Goal: Task Accomplishment & Management: Complete application form

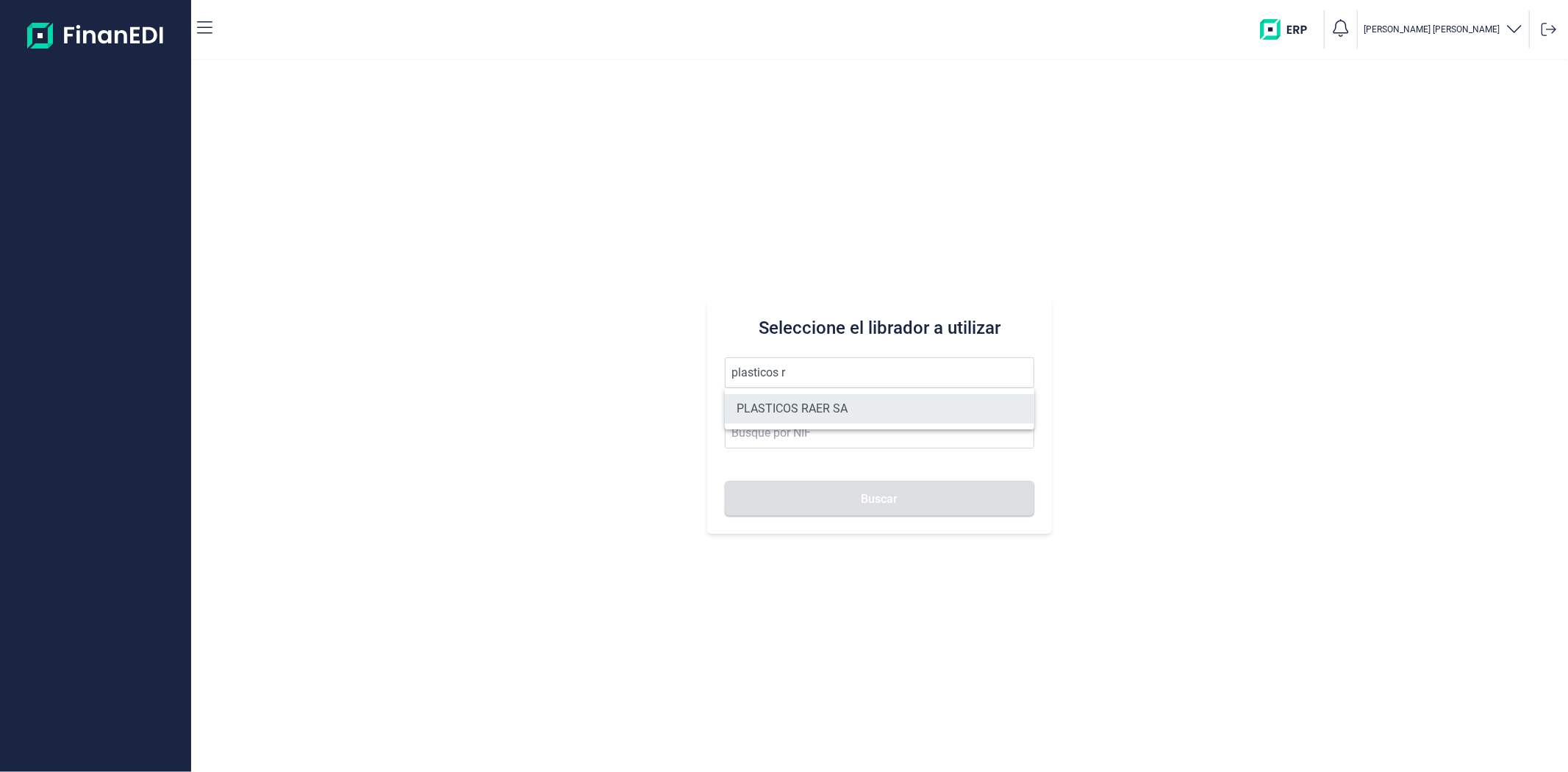
click at [786, 401] on li "PLASTICOS RAER SA" at bounding box center [880, 408] width 309 height 29
type input "PLASTICOS RAER SA"
type input "A08845729"
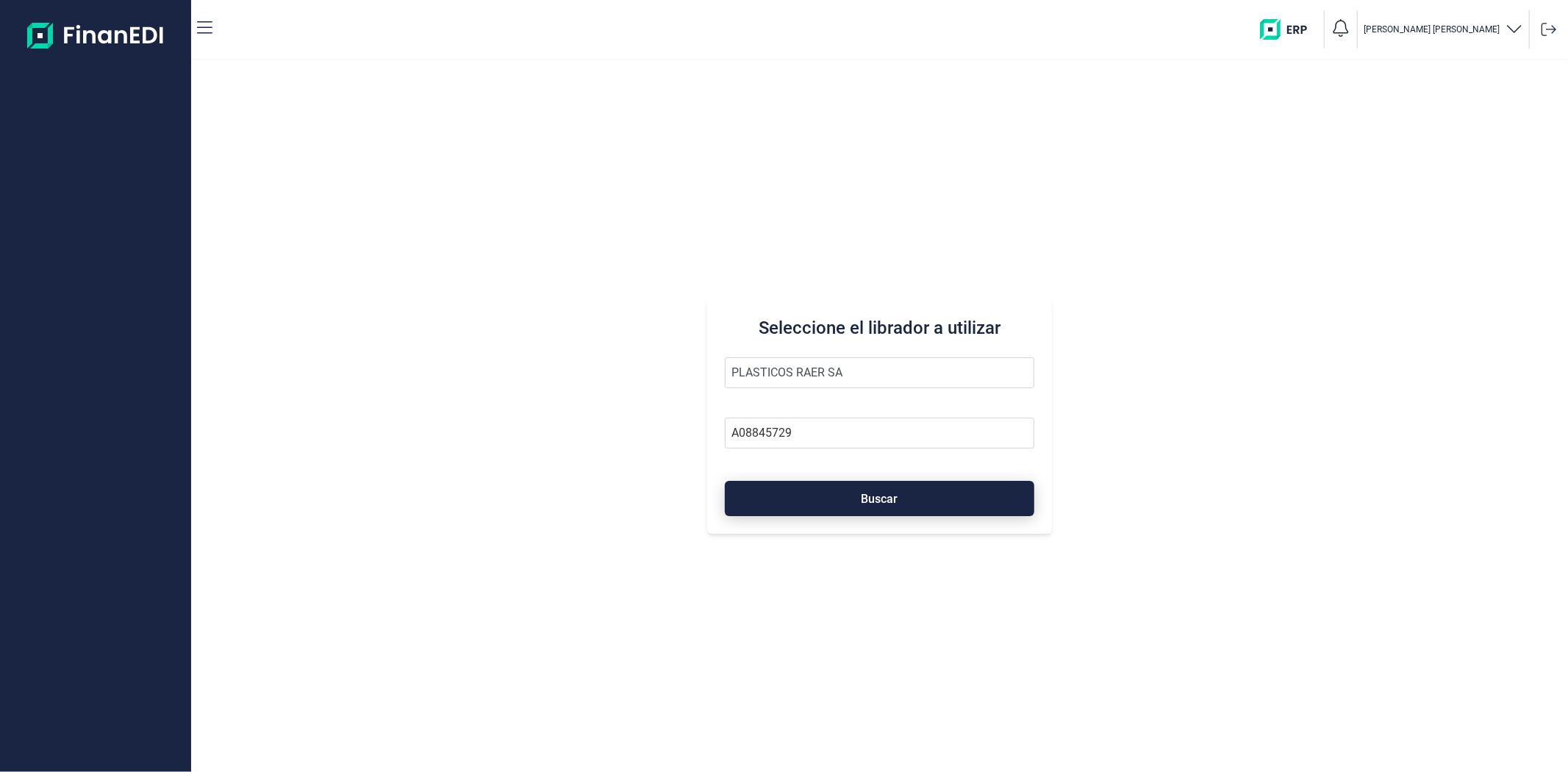
click at [778, 502] on button "Buscar" at bounding box center [880, 498] width 309 height 35
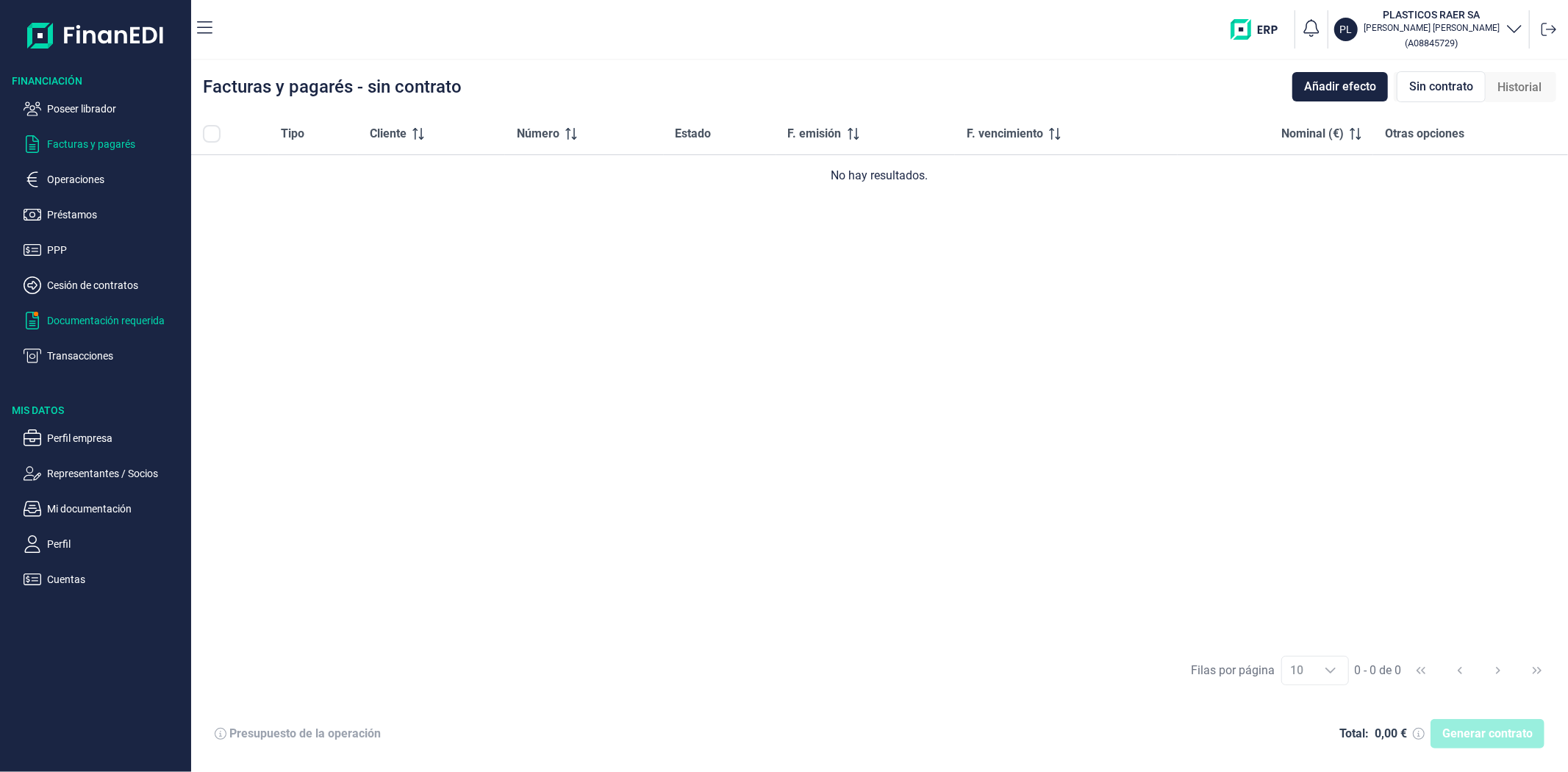
click at [118, 318] on p "Documentación requerida" at bounding box center [116, 320] width 138 height 18
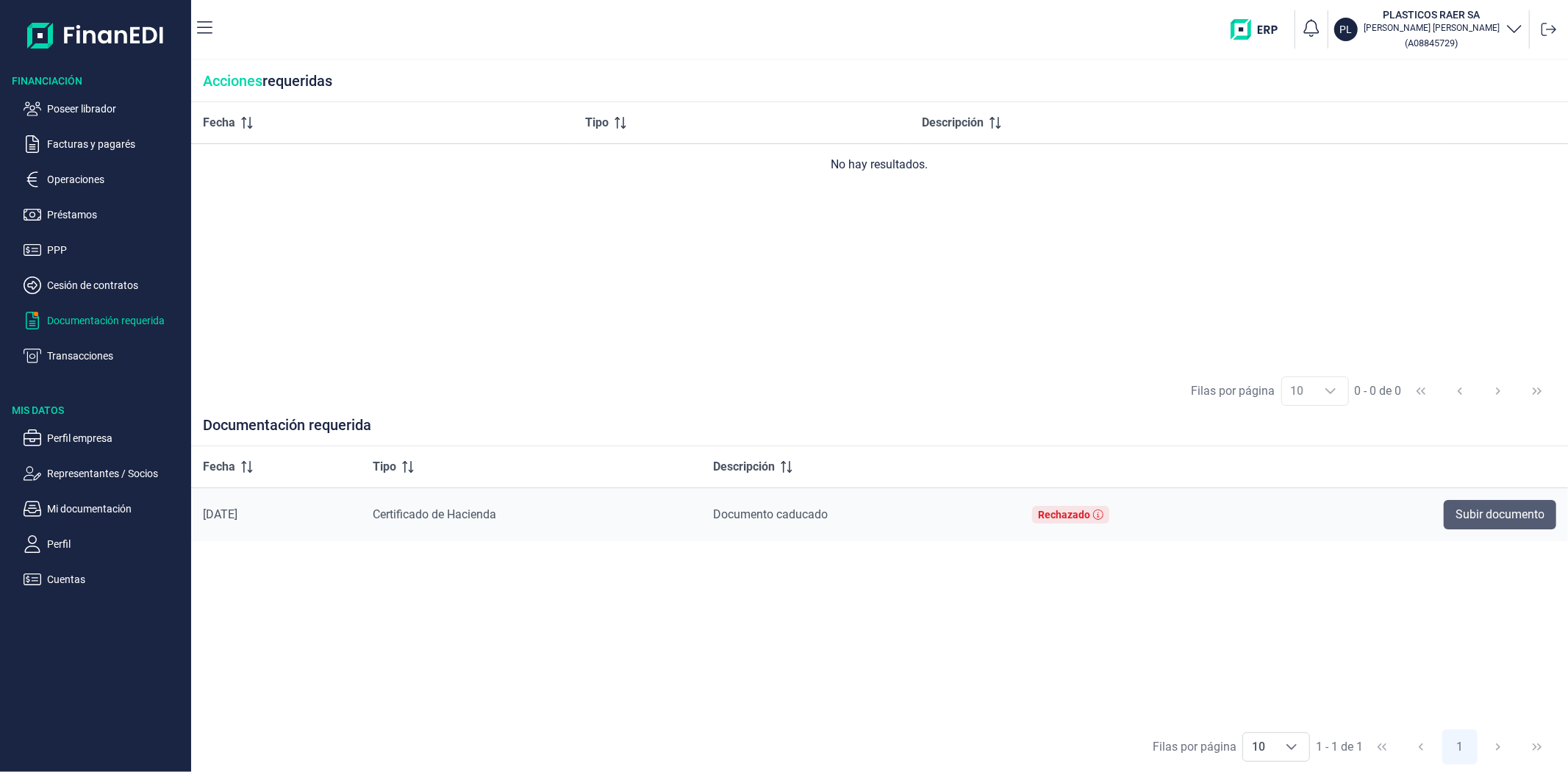
click at [1462, 518] on span "Subir documento" at bounding box center [1500, 514] width 89 height 18
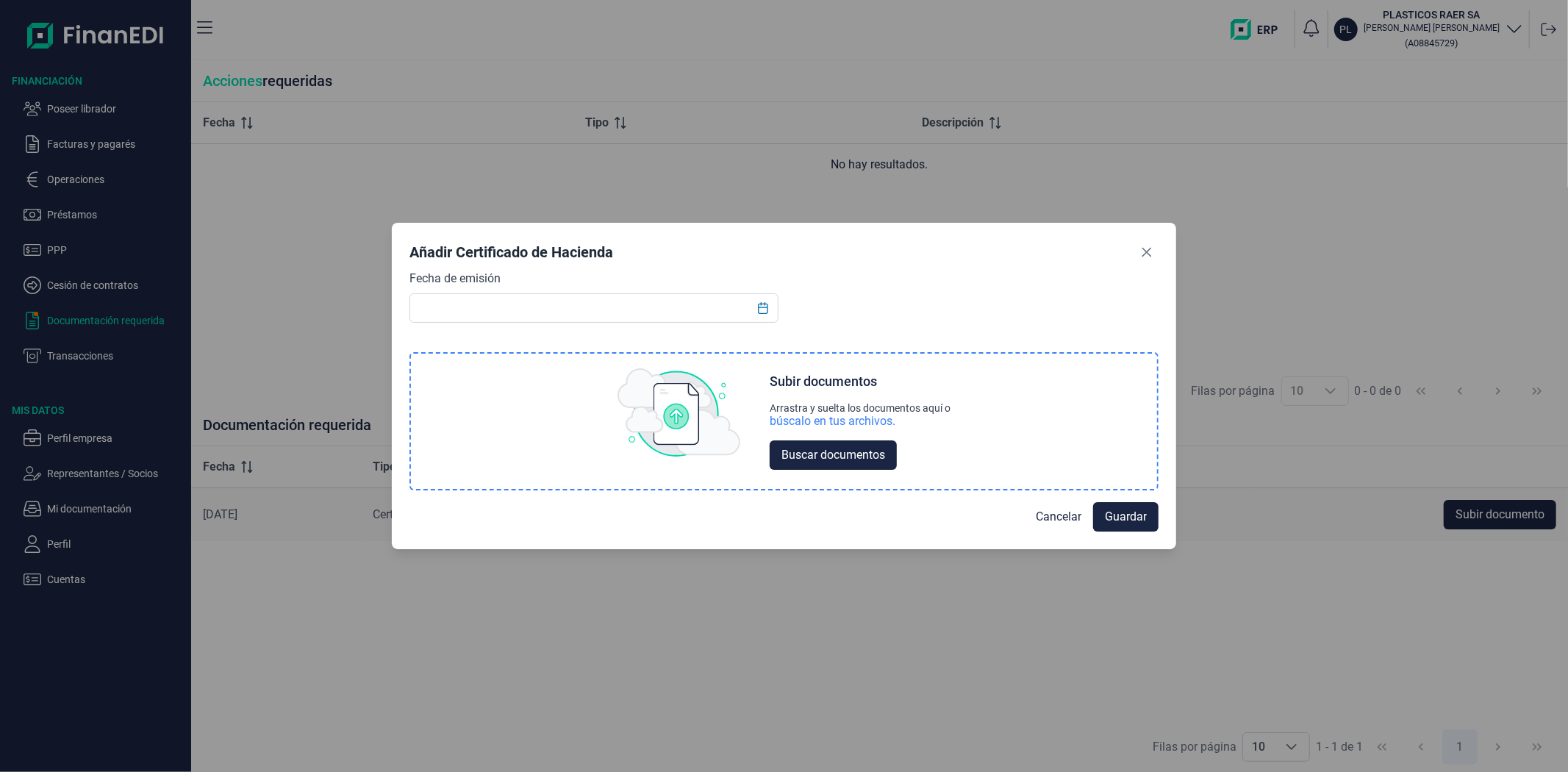
click at [820, 419] on div "búscalo en tus archivos." at bounding box center [832, 421] width 125 height 15
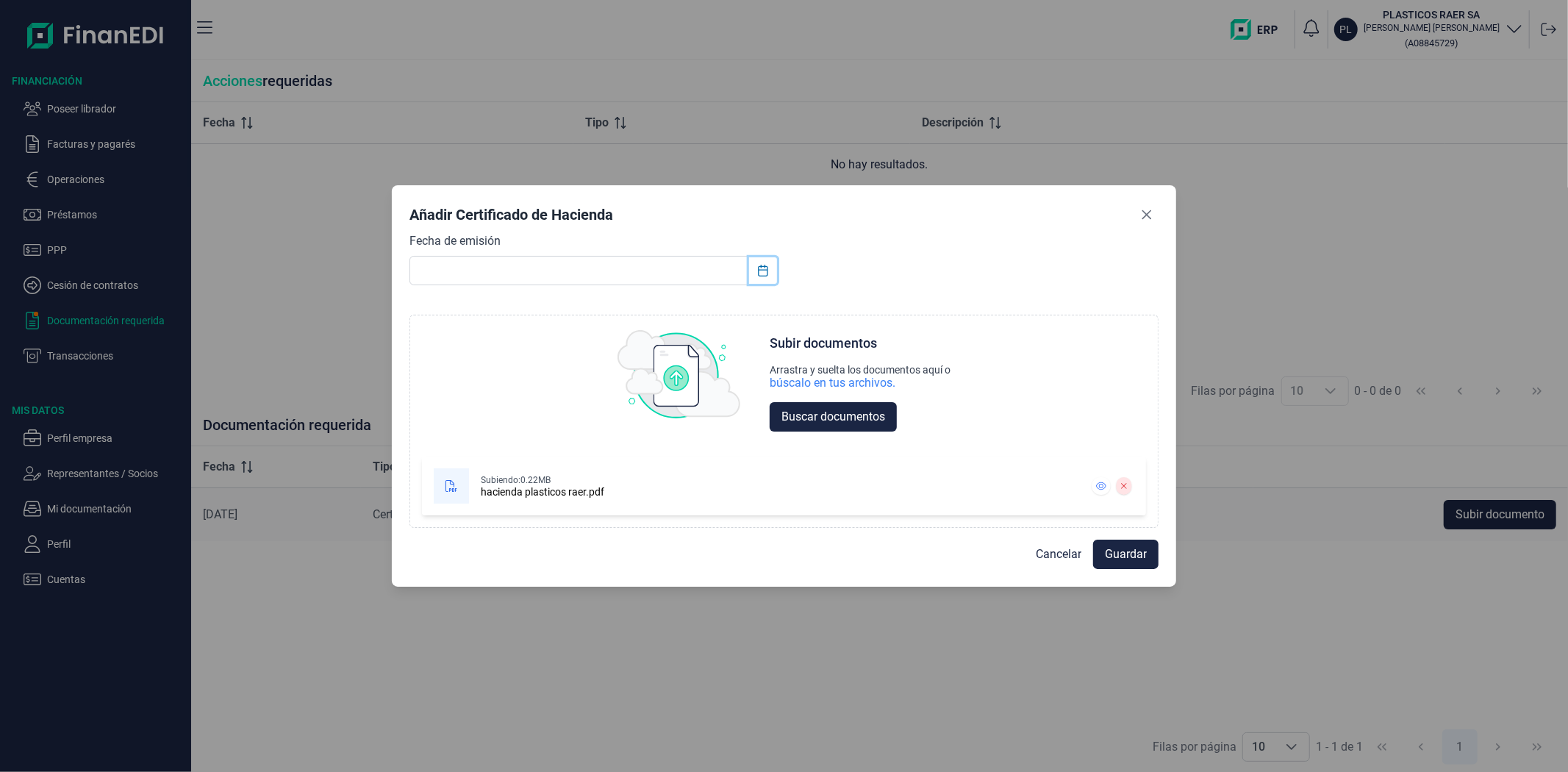
click at [766, 268] on icon "Choose Date" at bounding box center [763, 270] width 11 height 11
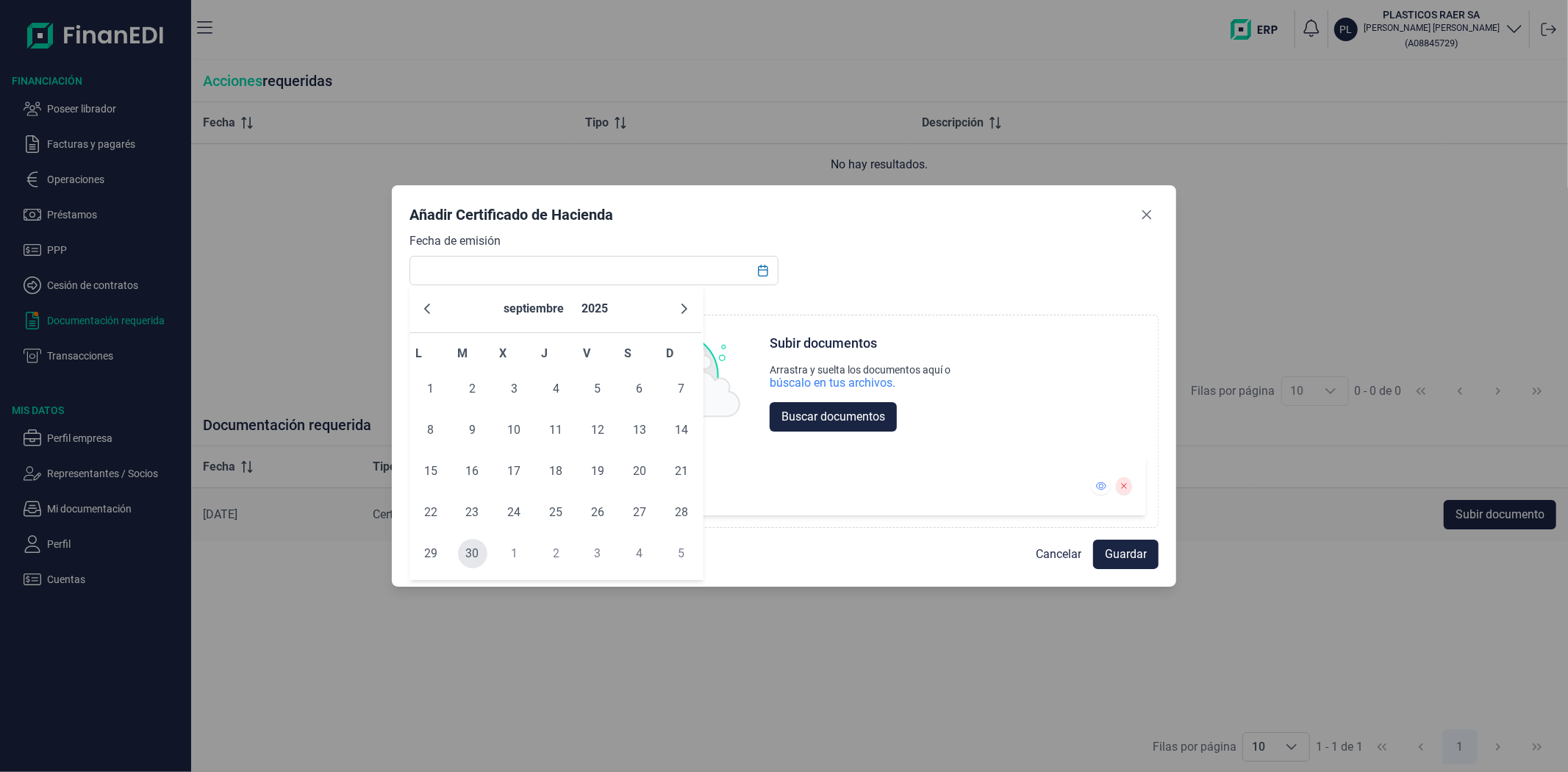
click at [472, 549] on span "30" at bounding box center [472, 553] width 29 height 29
type input "[DATE]"
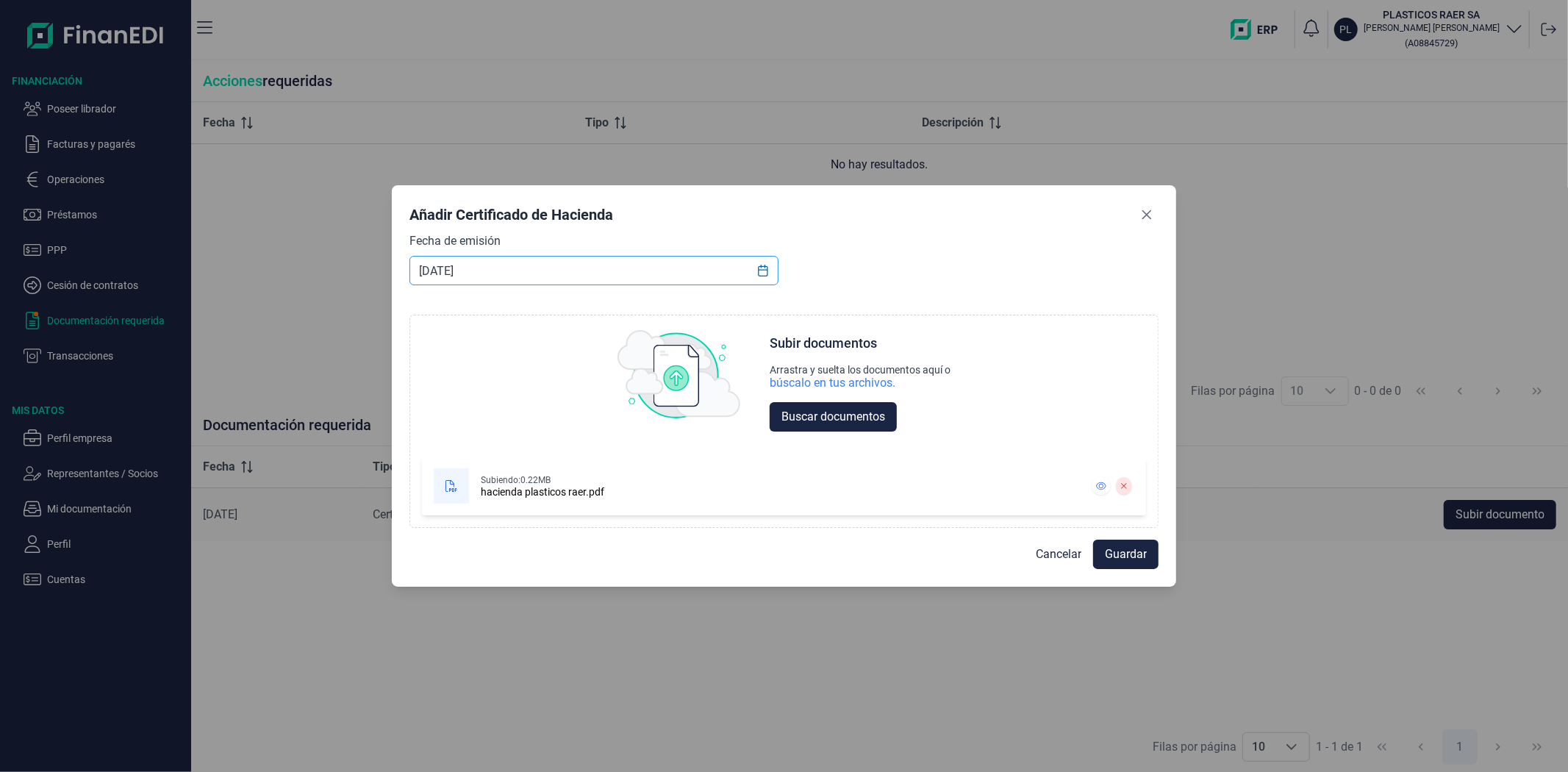
drag, startPoint x: 737, startPoint y: 265, endPoint x: 695, endPoint y: 265, distance: 42.0
click at [737, 263] on input "[DATE]" at bounding box center [593, 270] width 368 height 29
drag, startPoint x: 534, startPoint y: 260, endPoint x: 299, endPoint y: 258, distance: 235.0
click at [307, 260] on div "Añadir Certificado de Hacienda Fecha de emisión [DATE] Choose Subir documentos …" at bounding box center [784, 386] width 1568 height 772
type input "[DATE]"
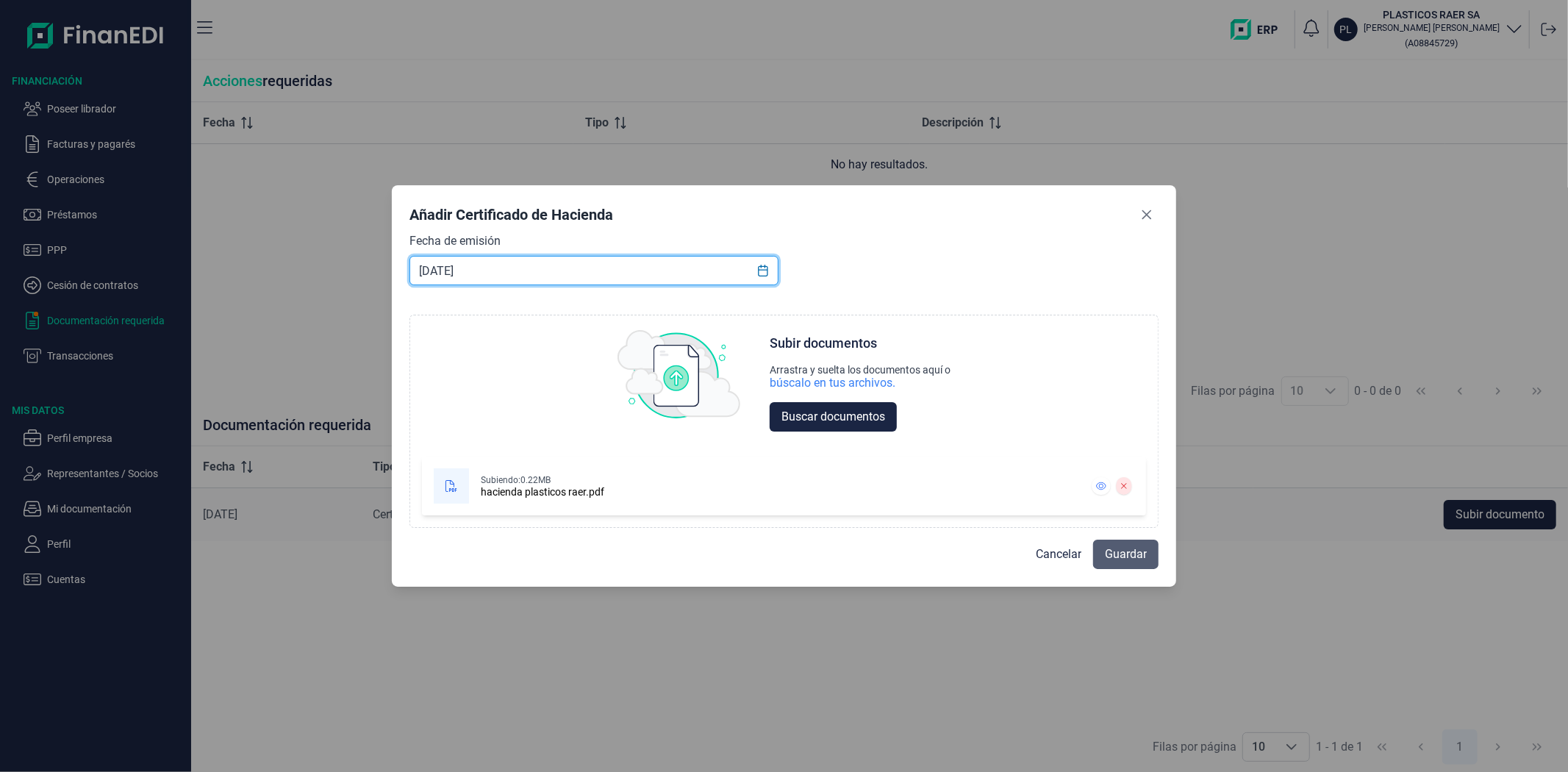
click at [1112, 556] on span "Guardar" at bounding box center [1125, 554] width 41 height 18
